Goal: Navigation & Orientation: Find specific page/section

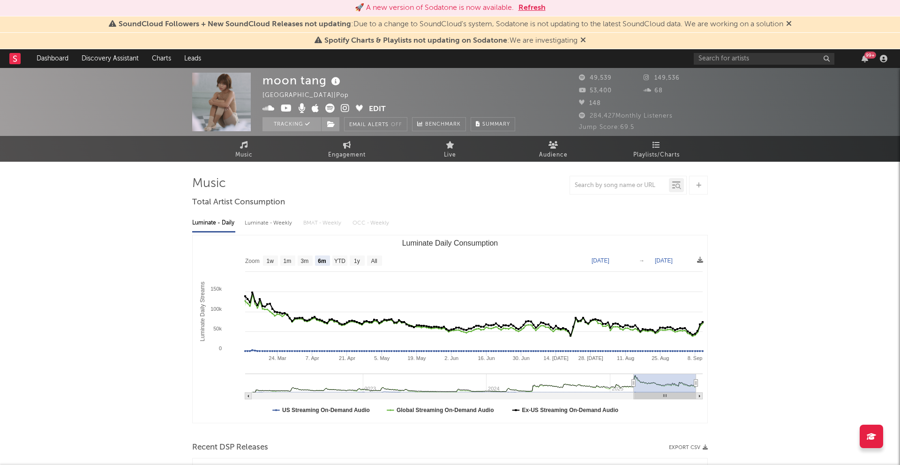
select select "6m"
click at [62, 58] on link "Dashboard" at bounding box center [52, 58] width 45 height 19
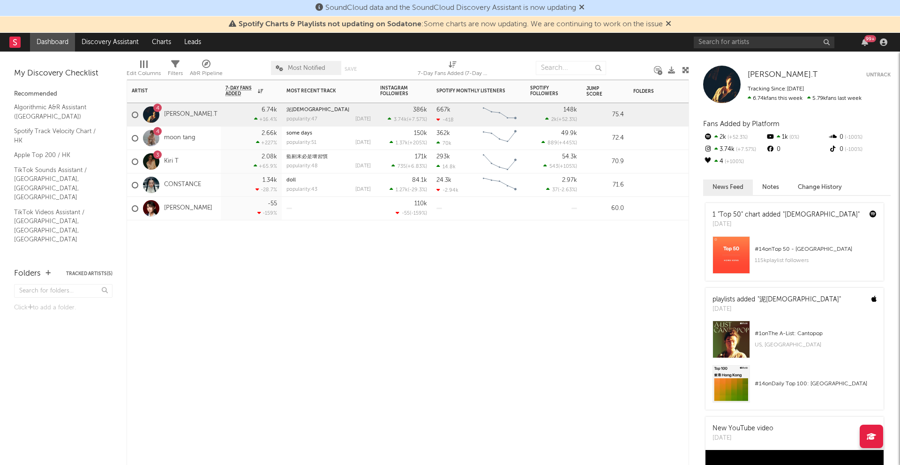
click at [207, 141] on div "4 moon tang" at bounding box center [174, 138] width 94 height 23
